Goal: Task Accomplishment & Management: Complete application form

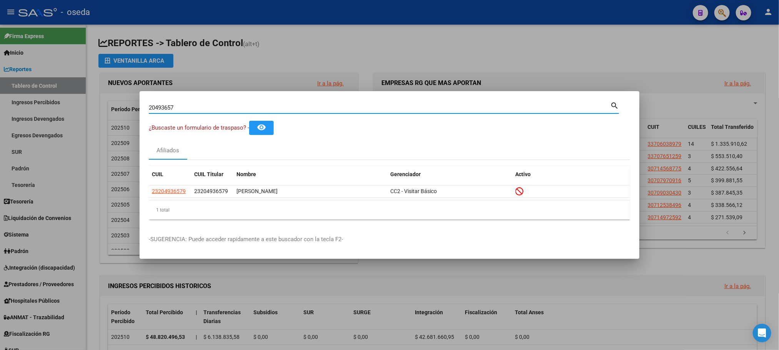
drag, startPoint x: 413, startPoint y: 106, endPoint x: 155, endPoint y: 96, distance: 259.0
click at [164, 96] on mat-dialog-container "20493657 Buscar (apellido, dni, cuil, nro traspaso, cuit, obra social) search ¿…" at bounding box center [390, 175] width 500 height 168
type input "45233293"
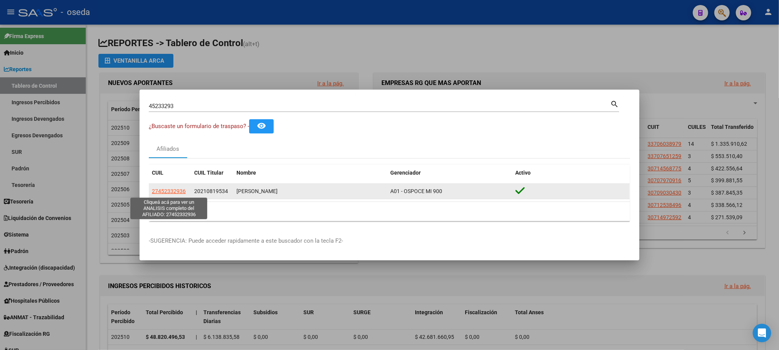
click at [158, 190] on span "27452332936" at bounding box center [169, 191] width 34 height 6
type textarea "27452332936"
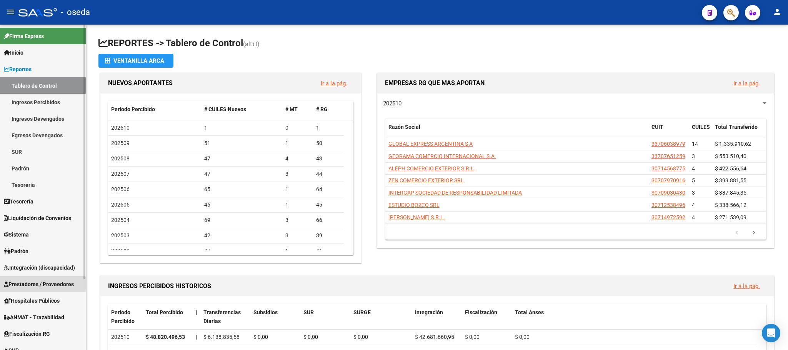
click at [32, 284] on span "Prestadores / Proveedores" at bounding box center [39, 284] width 70 height 8
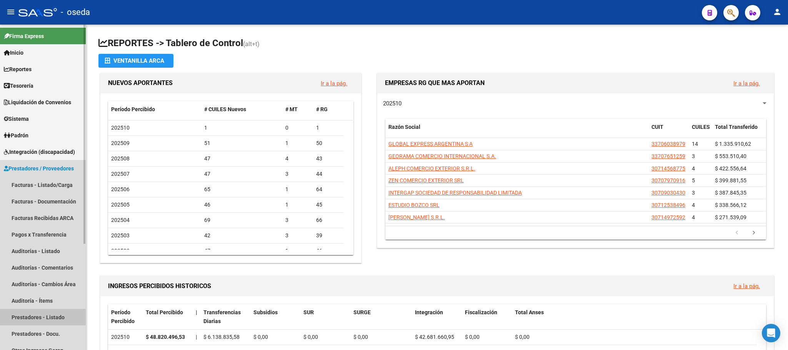
click at [45, 316] on link "Prestadores - Listado" at bounding box center [43, 317] width 86 height 17
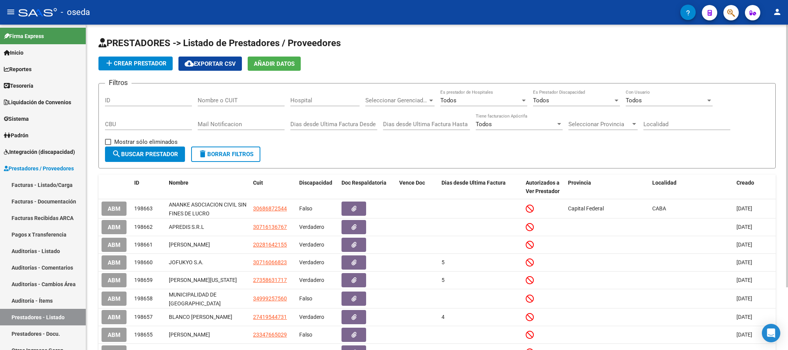
click at [243, 102] on input "Nombre o CUIT" at bounding box center [241, 100] width 87 height 7
type input "ananke"
click at [160, 156] on span "search Buscar Prestador" at bounding box center [145, 154] width 66 height 7
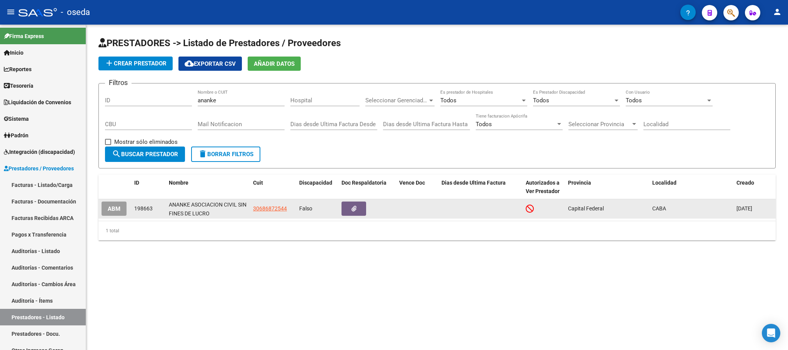
click at [110, 208] on span "ABM" at bounding box center [114, 208] width 13 height 7
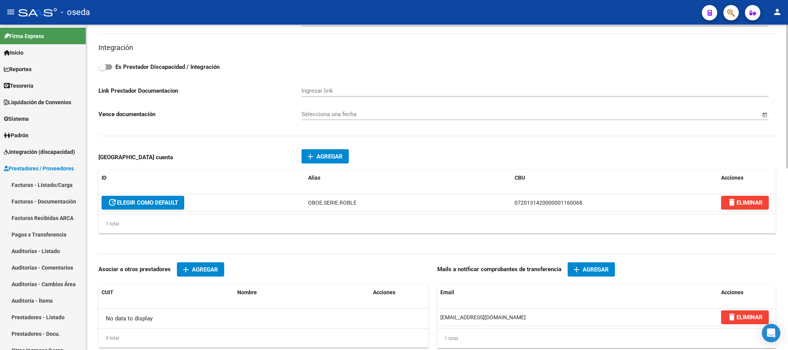
scroll to position [346, 0]
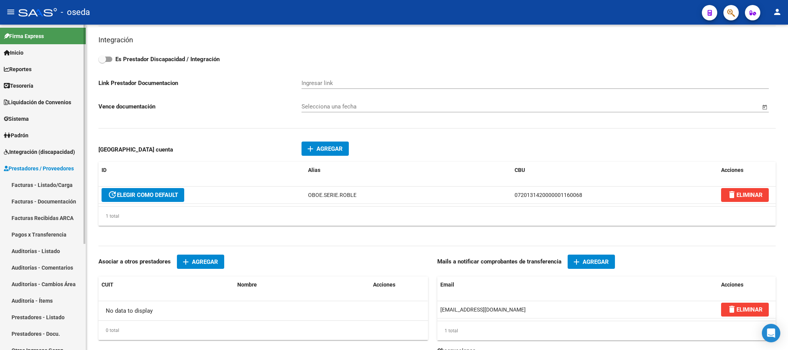
click at [37, 119] on link "Sistema" at bounding box center [43, 118] width 86 height 17
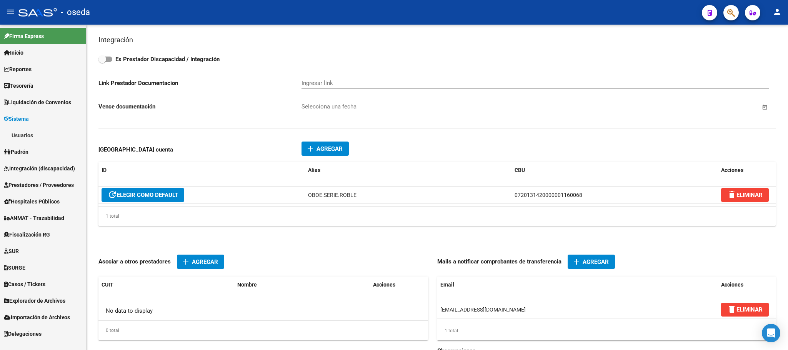
click at [37, 131] on link "Usuarios" at bounding box center [43, 135] width 86 height 17
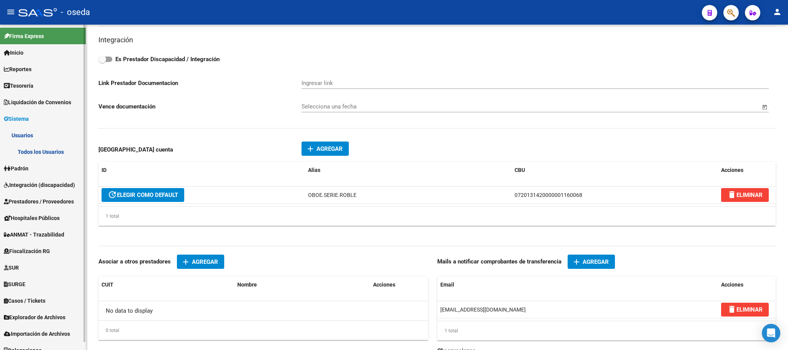
click at [51, 147] on link "Todos los Usuarios" at bounding box center [43, 151] width 86 height 17
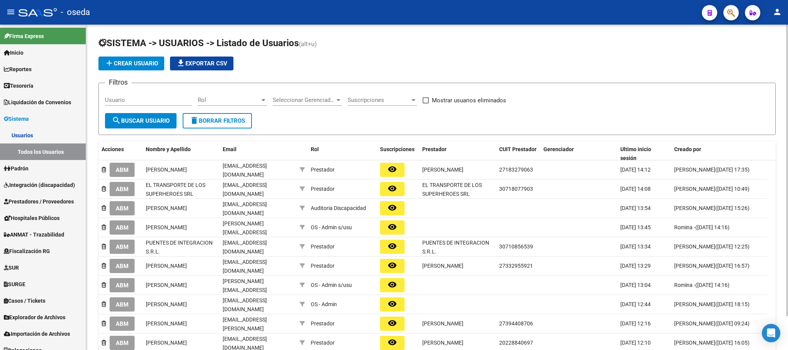
click at [134, 62] on span "add Crear Usuario" at bounding box center [131, 63] width 53 height 7
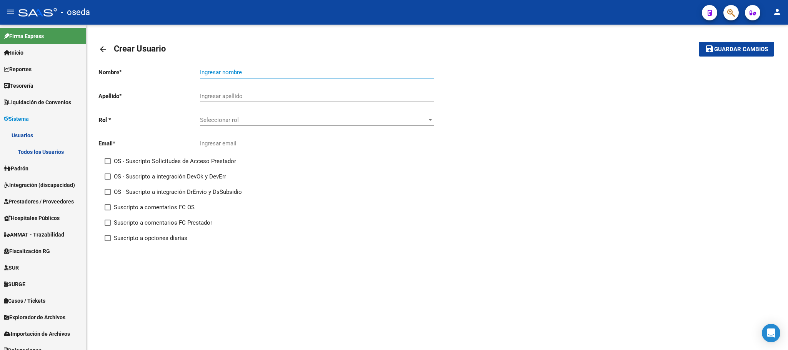
click at [330, 72] on input "Ingresar nombre" at bounding box center [317, 72] width 234 height 7
type input "ANANKE"
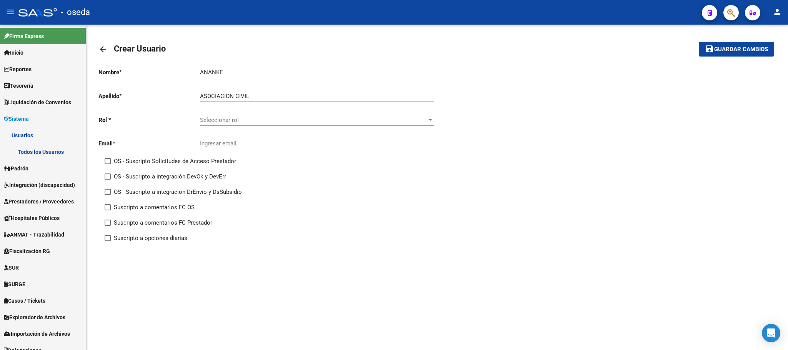
type input "ASOCIACION CIVIL"
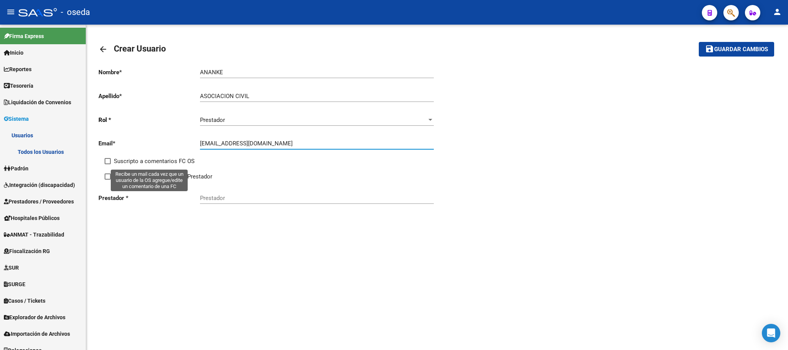
type input "[EMAIL_ADDRESS][DOMAIN_NAME]"
click at [124, 160] on span "Suscripto a comentarios FC OS" at bounding box center [154, 160] width 81 height 9
click at [108, 164] on input "Suscripto a comentarios FC OS" at bounding box center [107, 164] width 0 height 0
checkbox input "true"
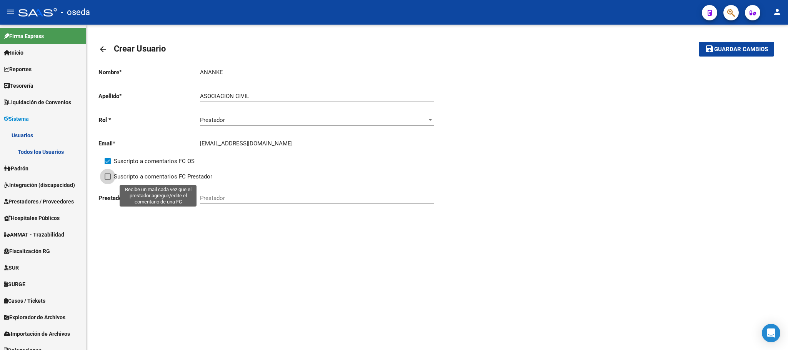
click at [141, 179] on span "Suscripto a comentarios FC Prestador" at bounding box center [163, 176] width 98 height 9
click at [108, 180] on input "Suscripto a comentarios FC Prestador" at bounding box center [107, 180] width 0 height 0
checkbox input "true"
click at [225, 200] on input "Prestador" at bounding box center [317, 198] width 234 height 7
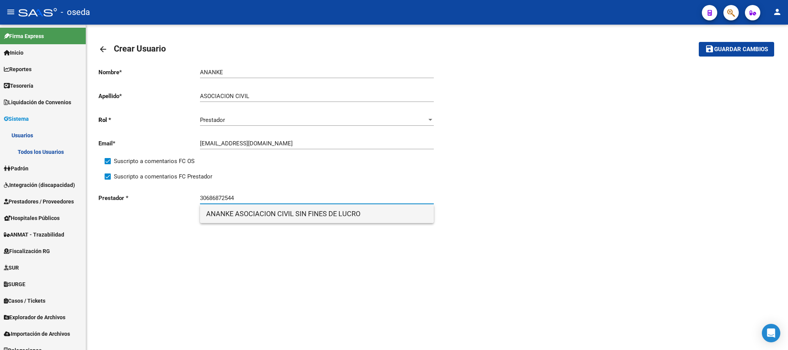
click at [254, 213] on span "ANANKE ASOCIACION CIVIL SIN FINES DE LUCRO" at bounding box center [316, 214] width 221 height 18
type input "ANANKE ASOCIACION CIVIL SIN FINES DE LUCRO"
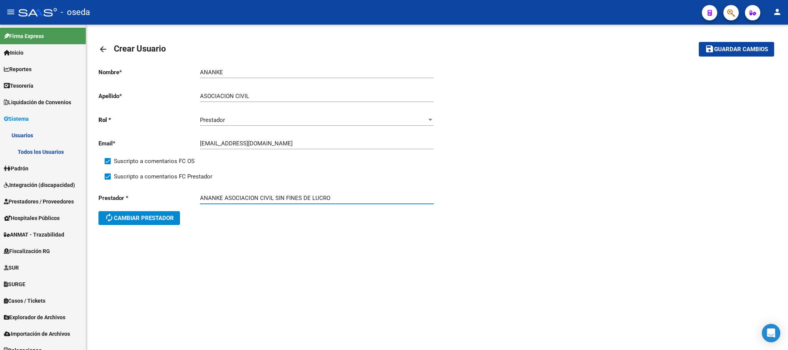
click at [753, 52] on span "Guardar cambios" at bounding box center [741, 49] width 54 height 7
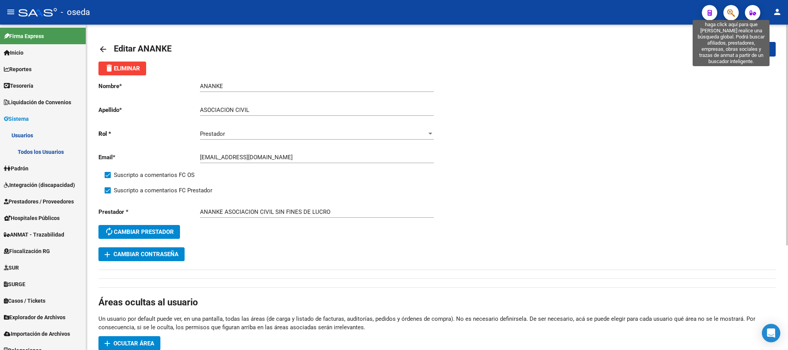
click at [727, 15] on icon "button" at bounding box center [731, 12] width 8 height 9
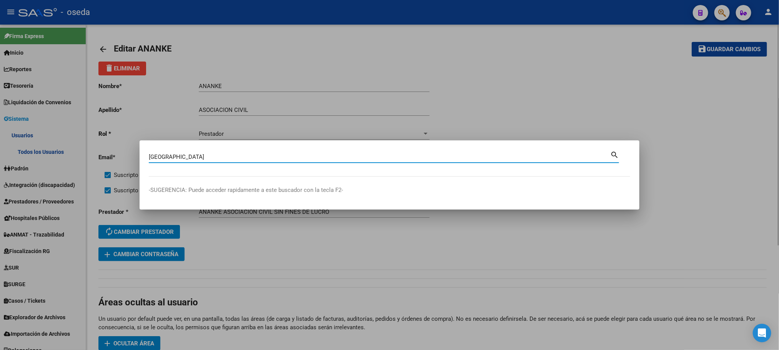
type input "[GEOGRAPHIC_DATA]"
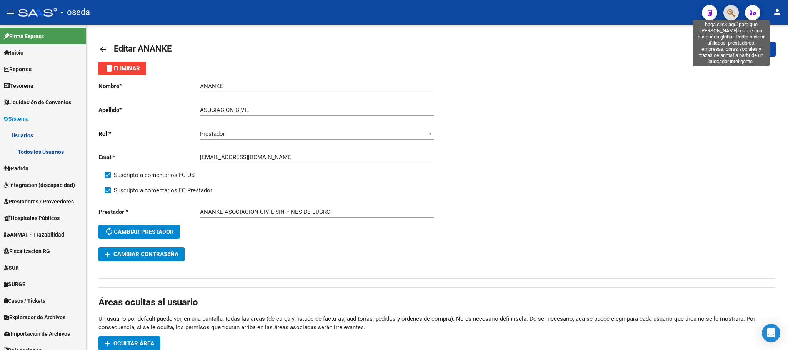
click at [730, 15] on icon "button" at bounding box center [731, 12] width 8 height 9
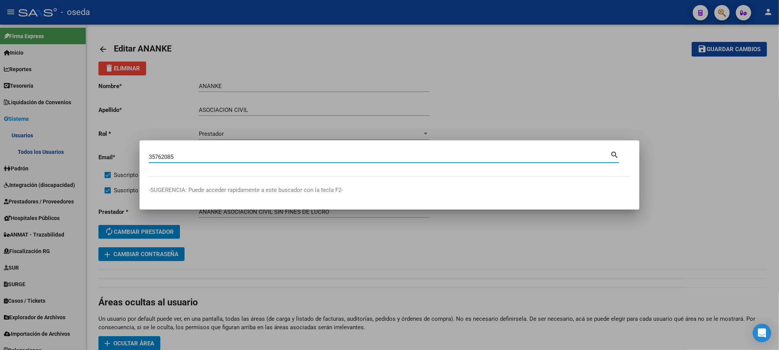
type input "35762085"
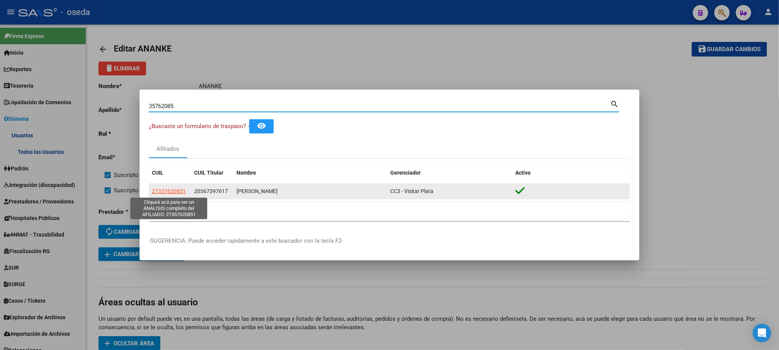
click at [175, 194] on span "27357620851" at bounding box center [169, 191] width 34 height 6
type textarea "27357620851"
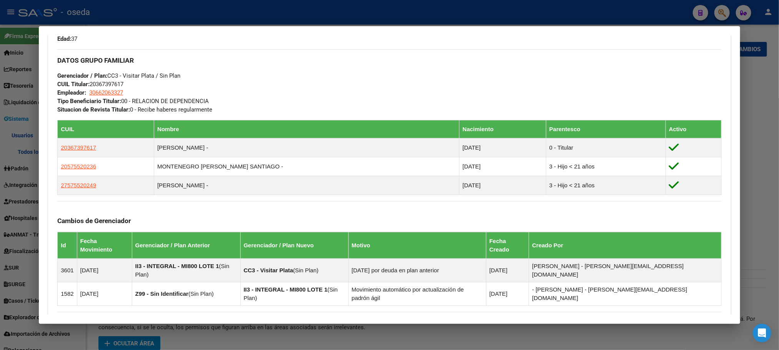
scroll to position [453, 0]
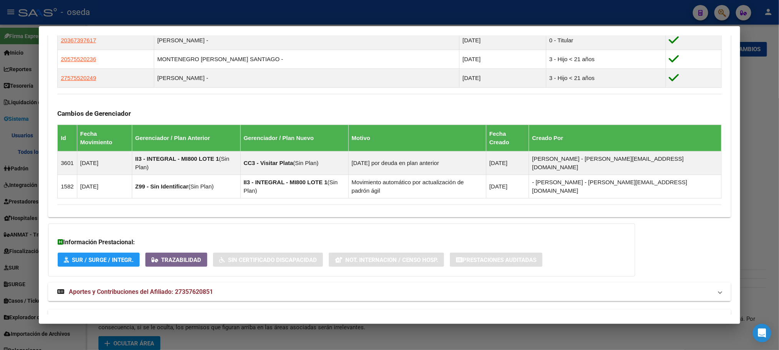
click at [164, 315] on span "Aportes y Contribuciones del Titular: 20367397617" at bounding box center [139, 318] width 141 height 7
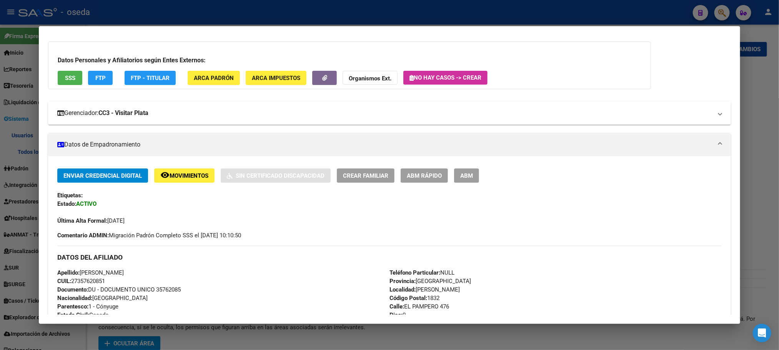
scroll to position [0, 0]
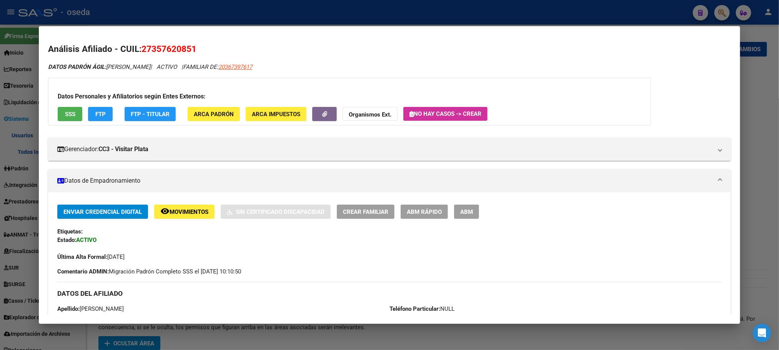
drag, startPoint x: 124, startPoint y: 52, endPoint x: 215, endPoint y: 47, distance: 90.9
click at [215, 47] on h2 "Análisis Afiliado - CUIL: 27357620851" at bounding box center [389, 49] width 682 height 13
drag, startPoint x: 47, startPoint y: 45, endPoint x: 224, endPoint y: 47, distance: 176.5
click at [224, 47] on h2 "Análisis Afiliado - CUIL: 27357620851" at bounding box center [389, 49] width 682 height 13
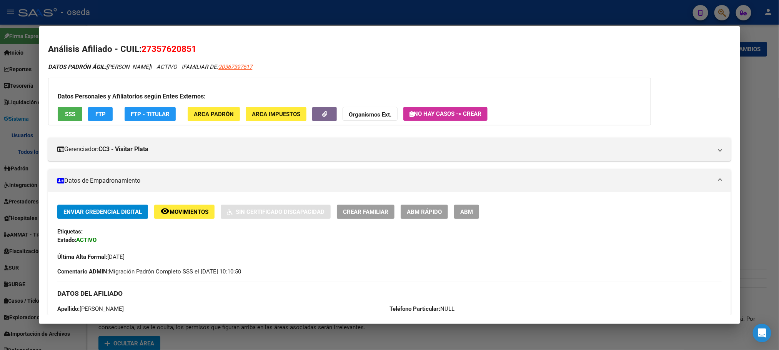
click at [224, 47] on h2 "Análisis Afiliado - CUIL: 27357620851" at bounding box center [389, 49] width 682 height 13
drag, startPoint x: 46, startPoint y: 47, endPoint x: 388, endPoint y: 63, distance: 341.8
click at [536, 70] on div "DATOS PADRÓN ÁGIL: [PERSON_NAME] | ACTIVO | FAMILIAR DE: 20367397617" at bounding box center [389, 67] width 682 height 9
